Goal: Transaction & Acquisition: Purchase product/service

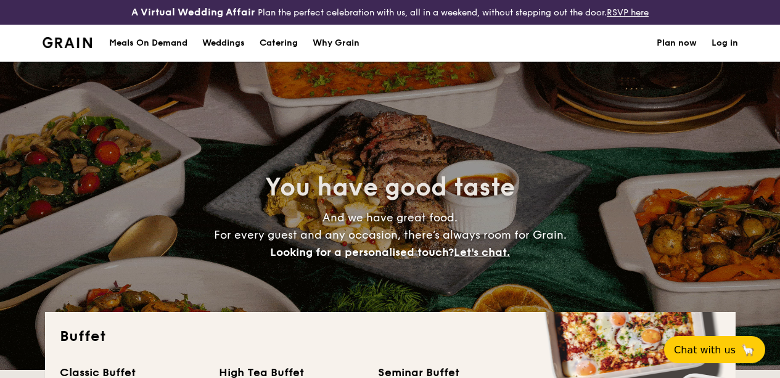
select select
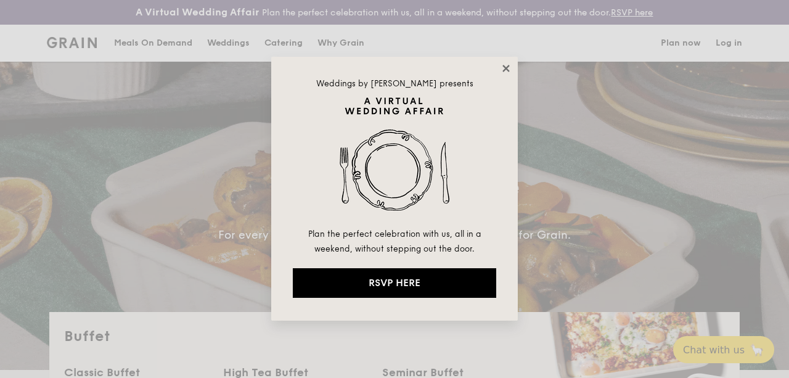
click at [507, 68] on icon at bounding box center [505, 68] width 7 height 7
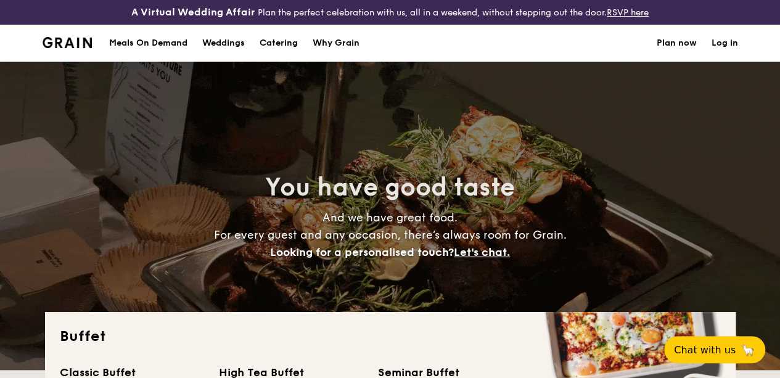
click at [282, 54] on h1 "Catering" at bounding box center [278, 43] width 38 height 37
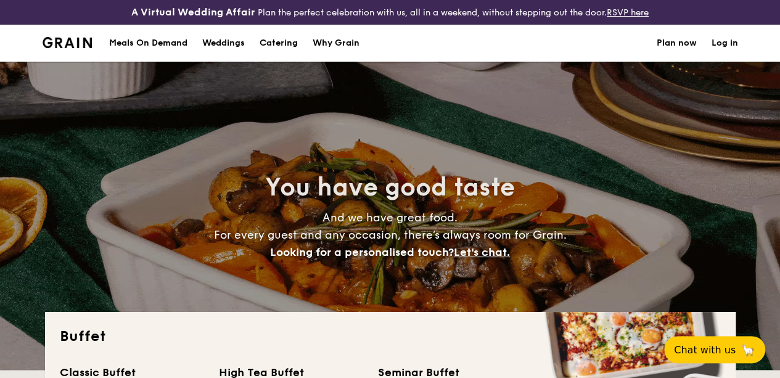
click at [282, 54] on h1 "Catering" at bounding box center [278, 43] width 38 height 37
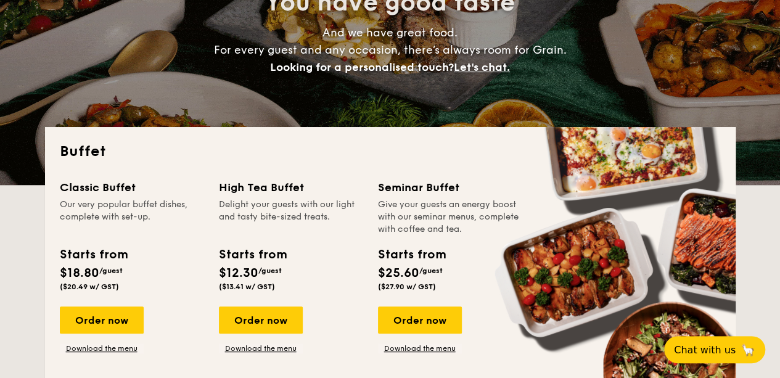
scroll to position [308, 0]
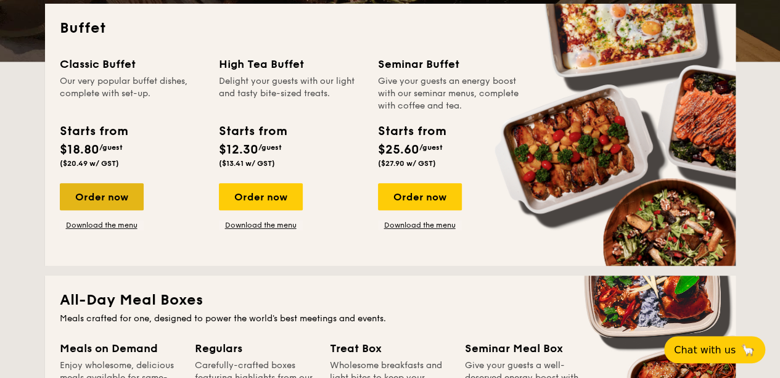
click at [108, 206] on div "Order now" at bounding box center [102, 196] width 84 height 27
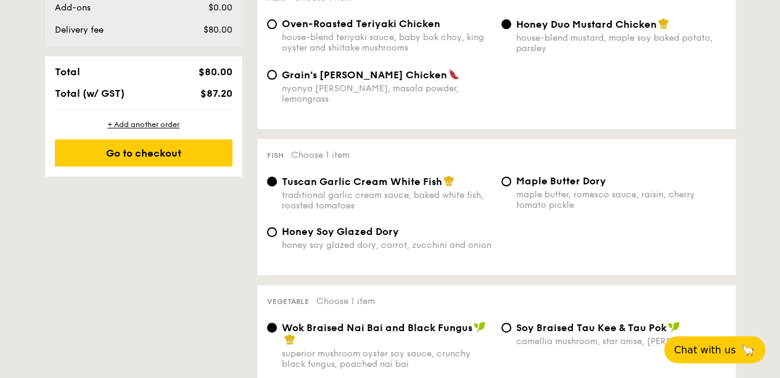
scroll to position [689, 0]
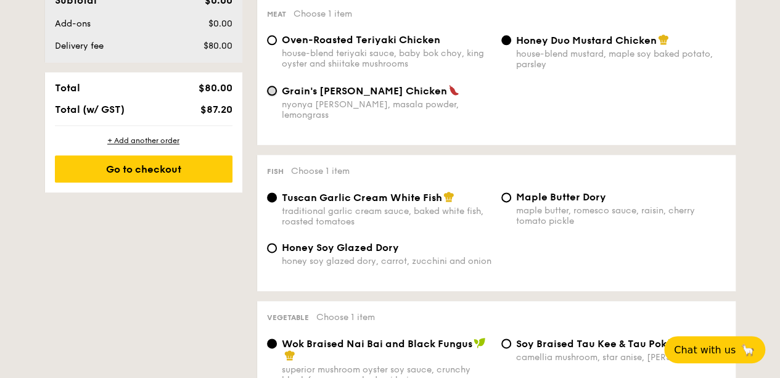
click at [271, 96] on input "Grain's [PERSON_NAME] Chicken nyonya [PERSON_NAME], masala powder, lemongrass" at bounding box center [272, 91] width 10 height 10
radio input "true"
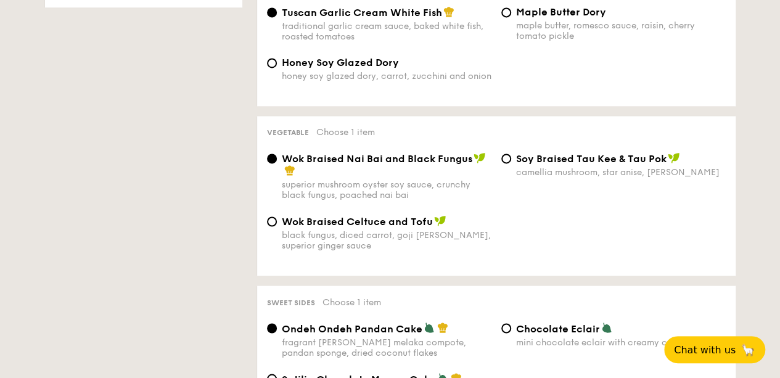
scroll to position [936, 0]
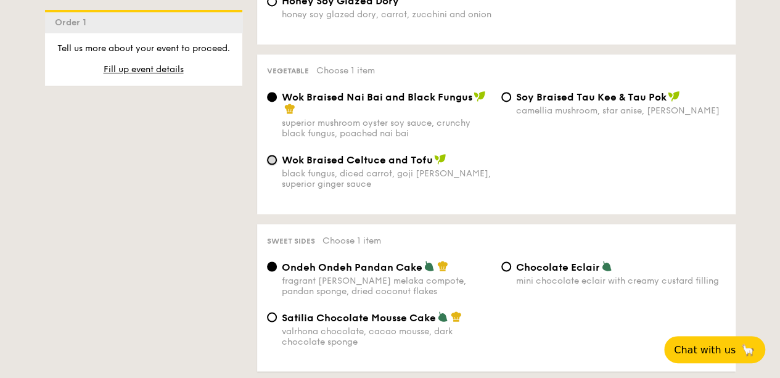
click at [272, 161] on input "Wok Braised Celtuce and Tofu black fungus, diced carrot, goji berry, superior g…" at bounding box center [272, 160] width 10 height 10
radio input "true"
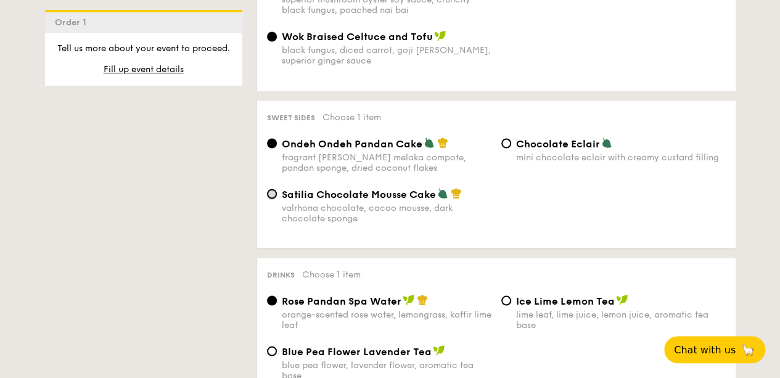
click at [272, 198] on input "Satilia Chocolate Mousse Cake valrhona chocolate, cacao mousse, dark chocolate …" at bounding box center [272, 194] width 10 height 10
radio input "true"
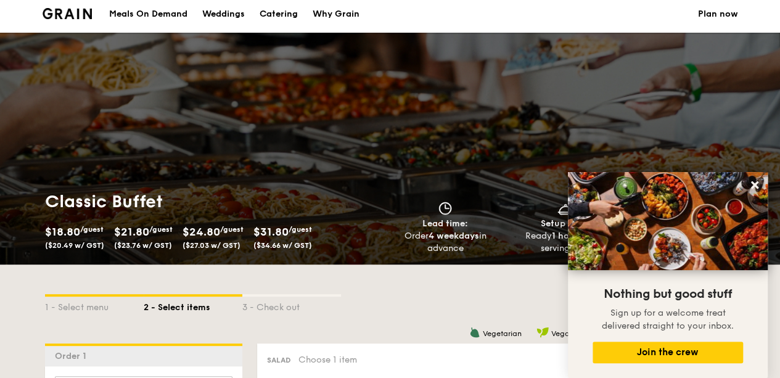
scroll to position [0, 0]
